Goal: Navigation & Orientation: Find specific page/section

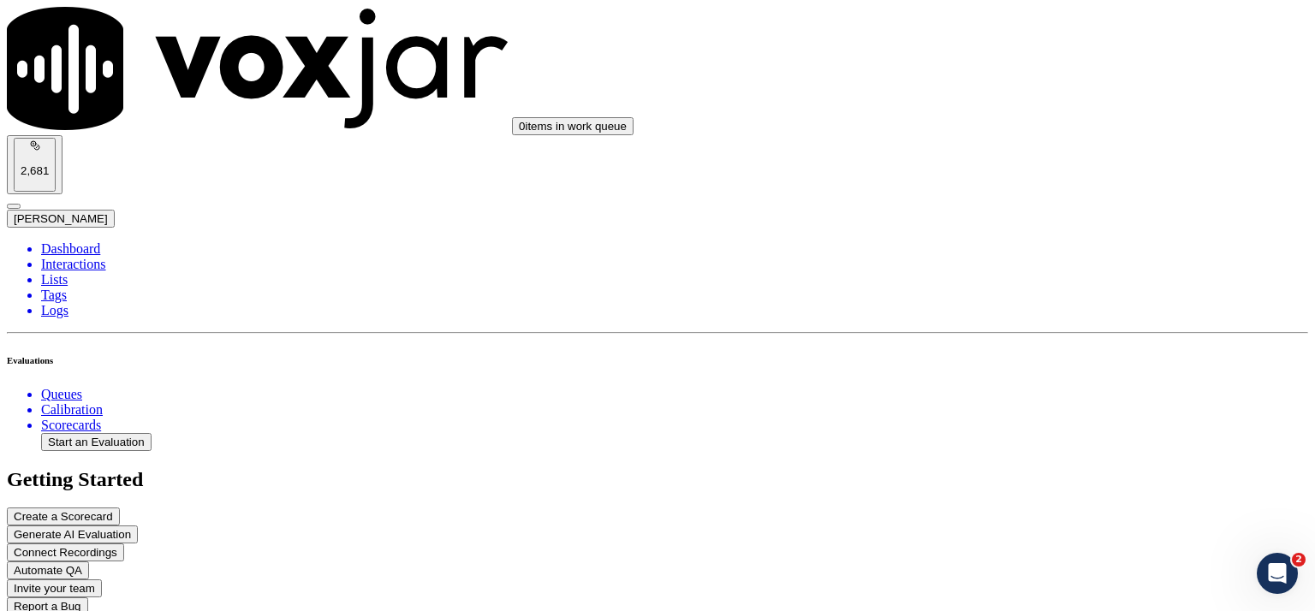
click at [68, 387] on li "Queues" at bounding box center [674, 394] width 1267 height 15
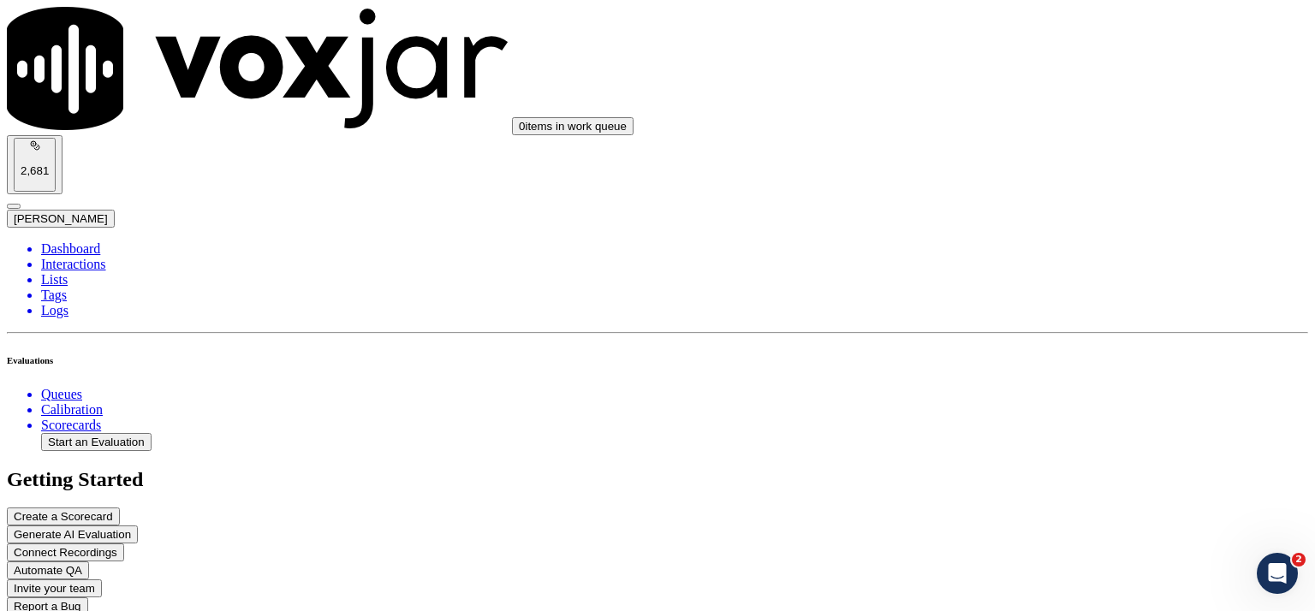
click at [82, 241] on li "Dashboard" at bounding box center [674, 248] width 1267 height 15
click at [86, 241] on li "Dashboard" at bounding box center [674, 248] width 1267 height 15
